Goal: Information Seeking & Learning: Learn about a topic

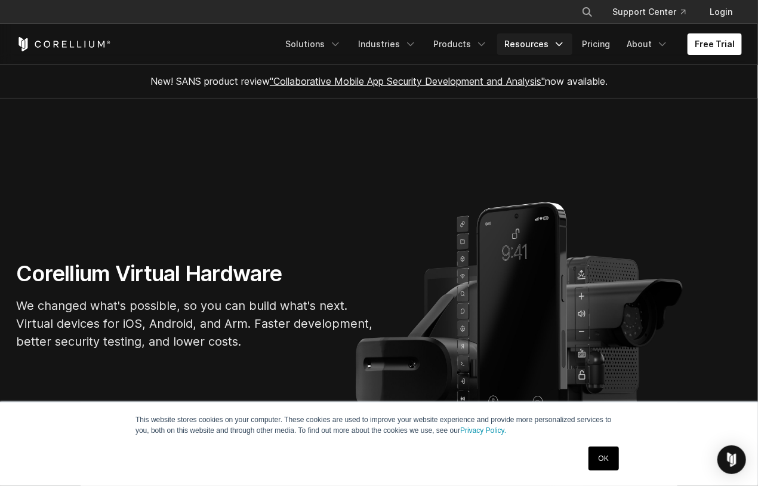
click at [559, 45] on icon "Navigation Menu" at bounding box center [559, 44] width 12 height 12
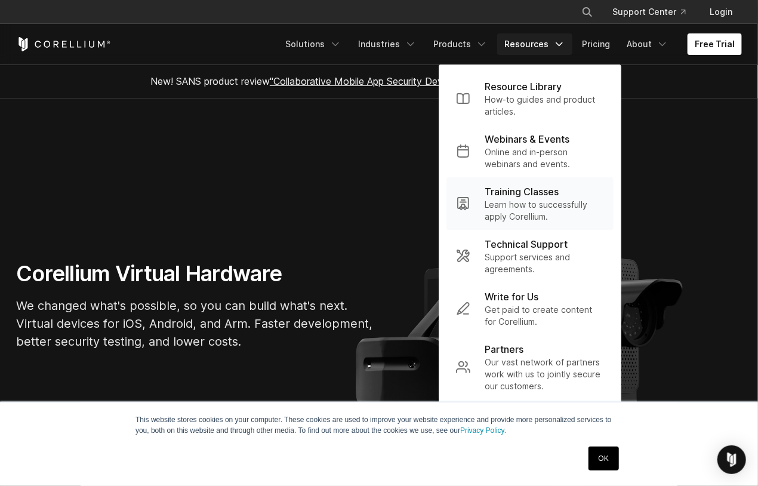
click at [523, 199] on p "Learn how to successfully apply Corellium." at bounding box center [544, 211] width 119 height 24
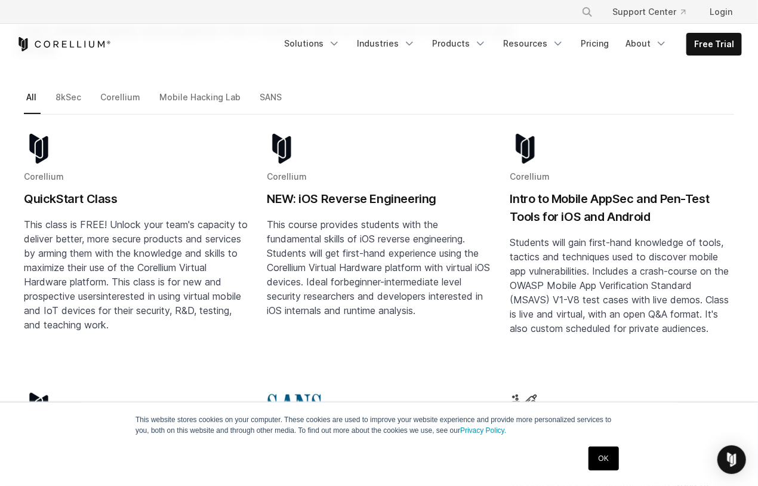
scroll to position [179, 0]
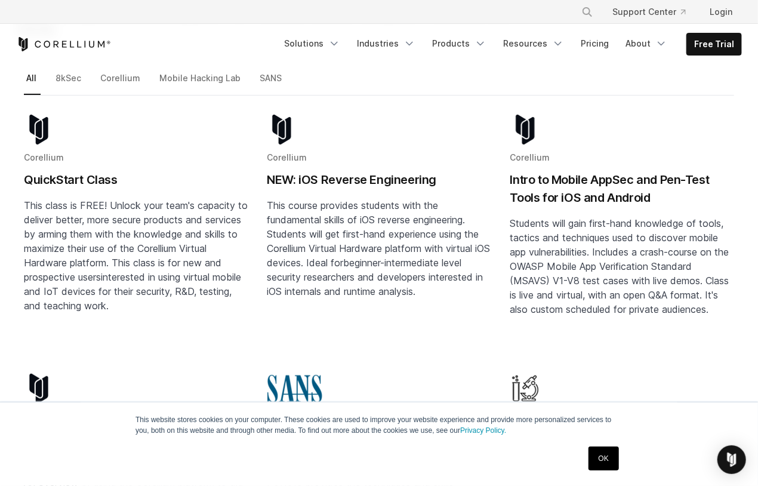
click at [68, 171] on h2 "QuickStart Class" at bounding box center [136, 180] width 224 height 18
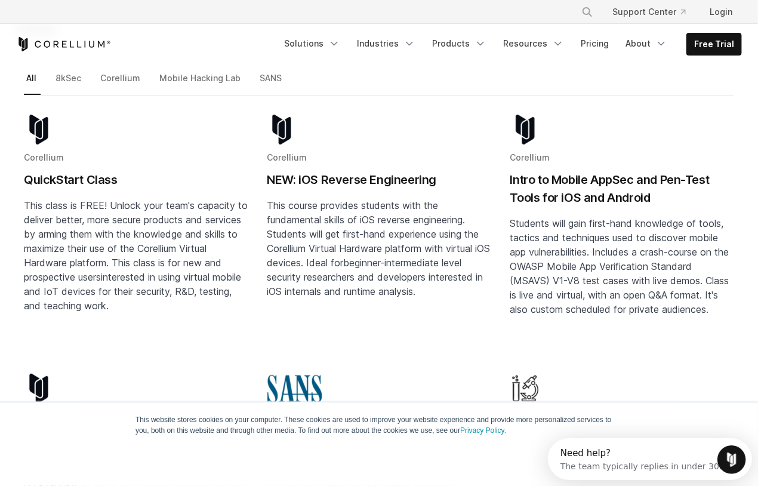
scroll to position [0, 0]
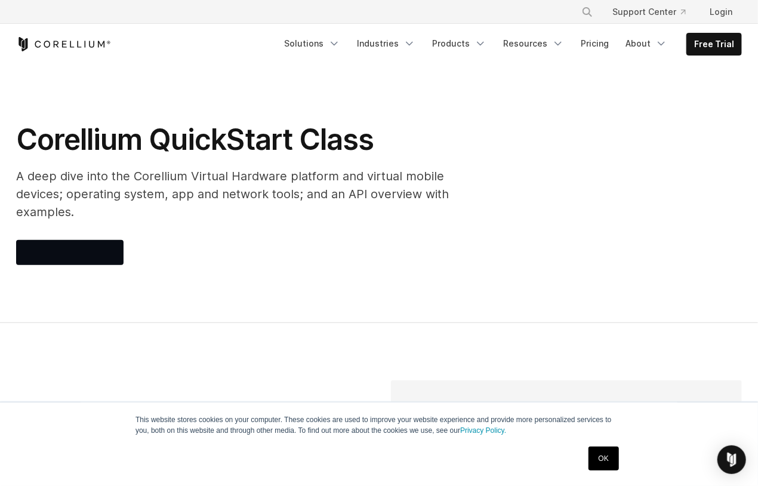
click at [603, 460] on link "OK" at bounding box center [603, 458] width 30 height 24
